Goal: Transaction & Acquisition: Purchase product/service

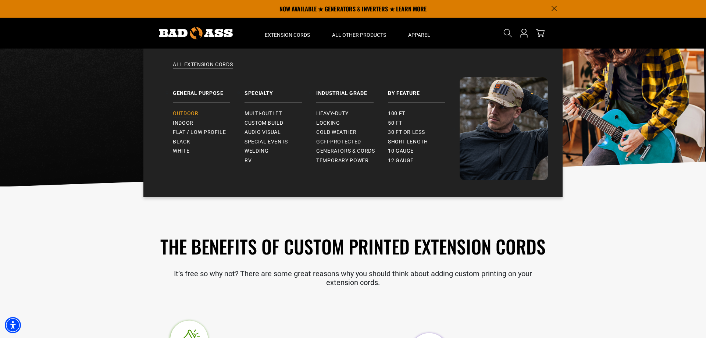
click at [189, 111] on span "Outdoor" at bounding box center [185, 113] width 25 height 7
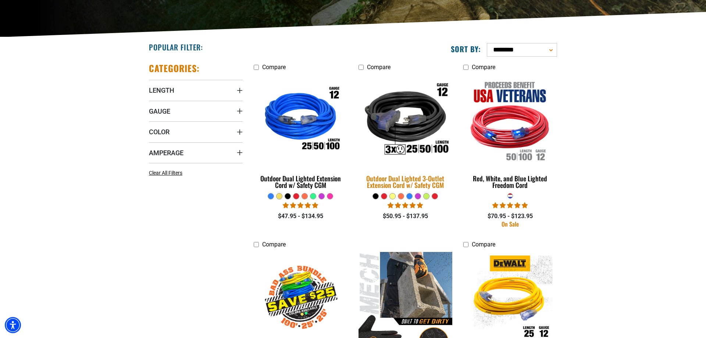
scroll to position [150, 0]
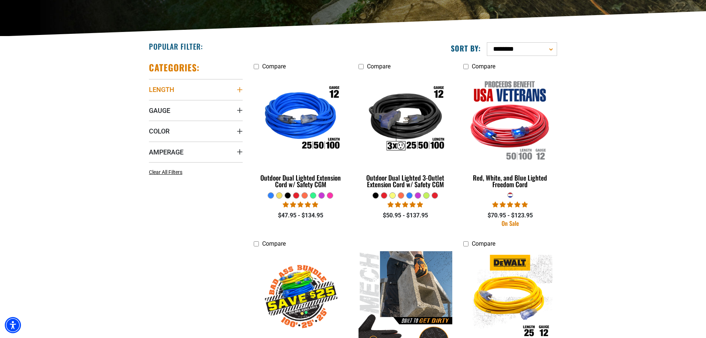
click at [195, 91] on summary "Length" at bounding box center [196, 89] width 94 height 21
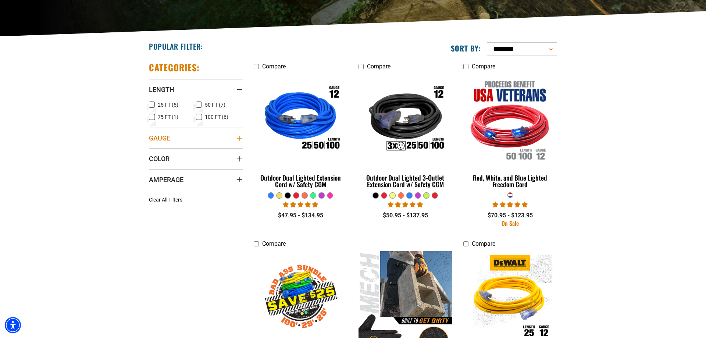
click at [189, 137] on summary "Gauge" at bounding box center [196, 138] width 94 height 21
click at [153, 153] on icon at bounding box center [152, 153] width 6 height 10
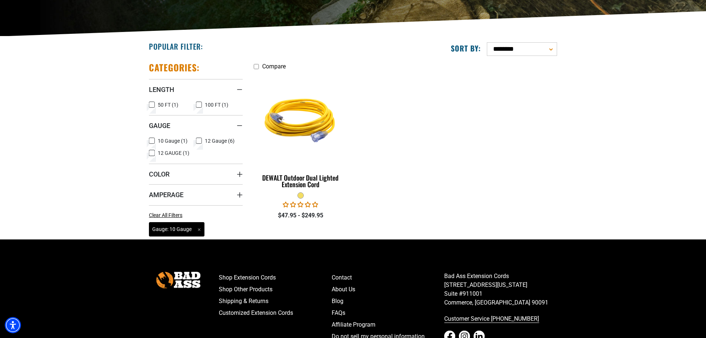
click at [201, 230] on span "Gauge: 10 Gauge Remove filter" at bounding box center [176, 229] width 55 height 14
